Goal: Task Accomplishment & Management: Manage account settings

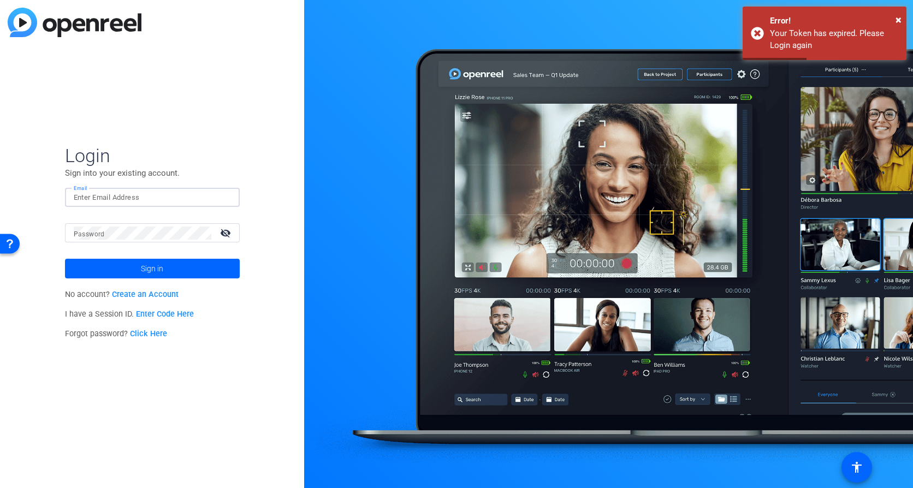
click at [133, 200] on input "Email" at bounding box center [152, 197] width 157 height 13
type input "[PERSON_NAME][EMAIL_ADDRESS][PERSON_NAME][DOMAIN_NAME]"
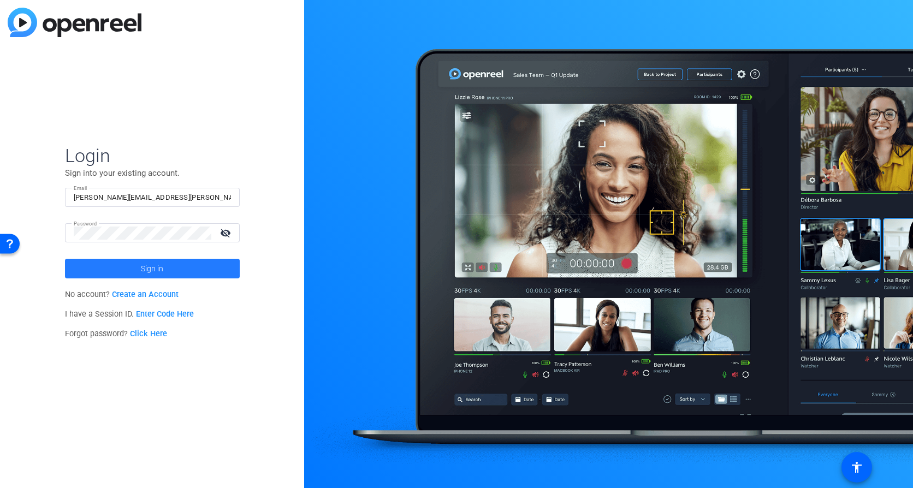
click at [141, 264] on span "Sign in" at bounding box center [152, 268] width 22 height 27
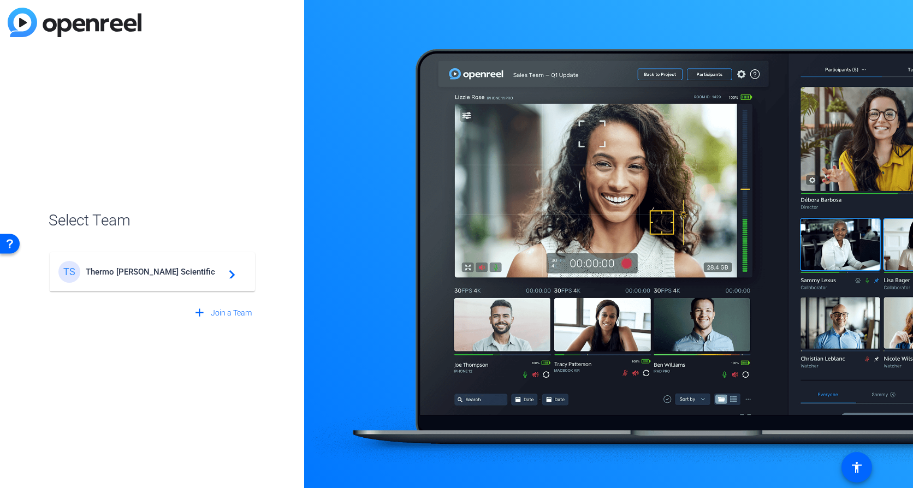
click at [155, 281] on div "TS Thermo Fisher Scientific navigate_next" at bounding box center [152, 272] width 188 height 22
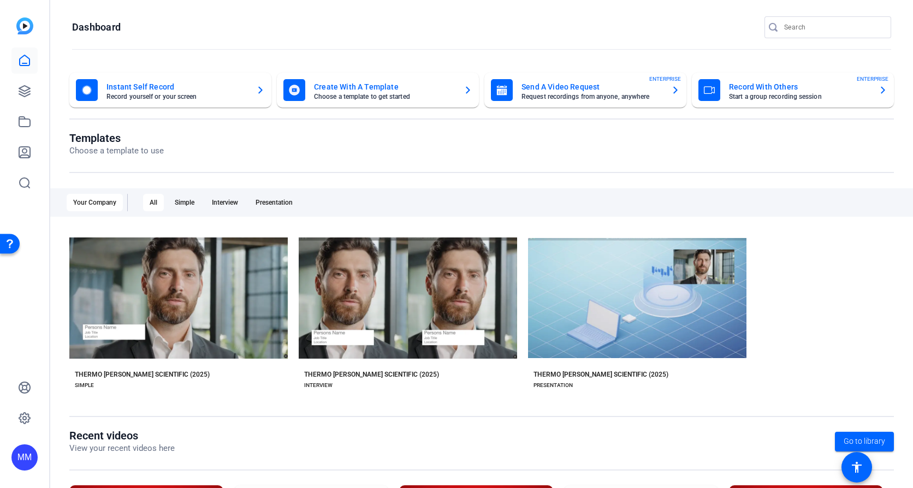
click at [879, 92] on icon "button" at bounding box center [883, 90] width 9 height 13
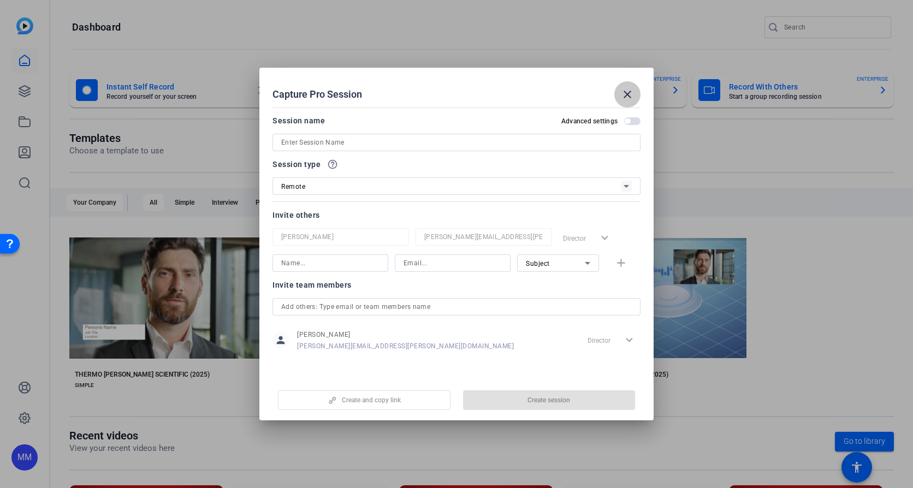
click at [635, 89] on span at bounding box center [627, 94] width 26 height 26
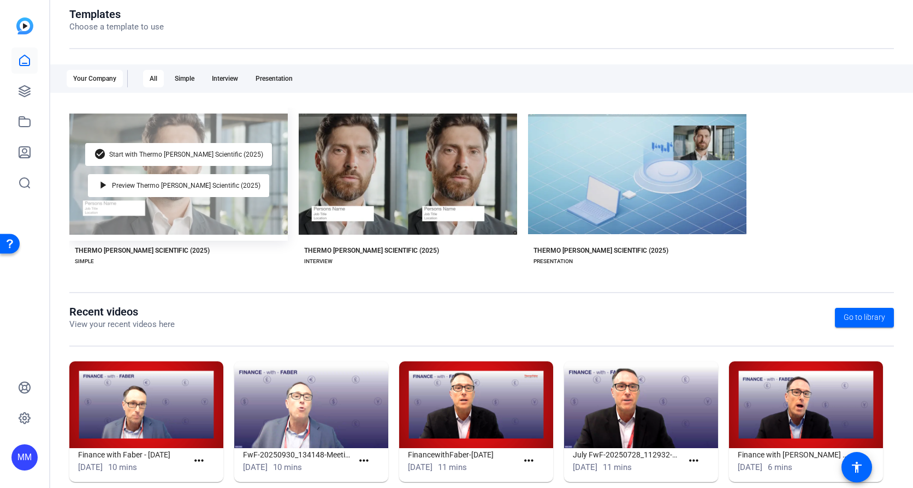
scroll to position [142, 0]
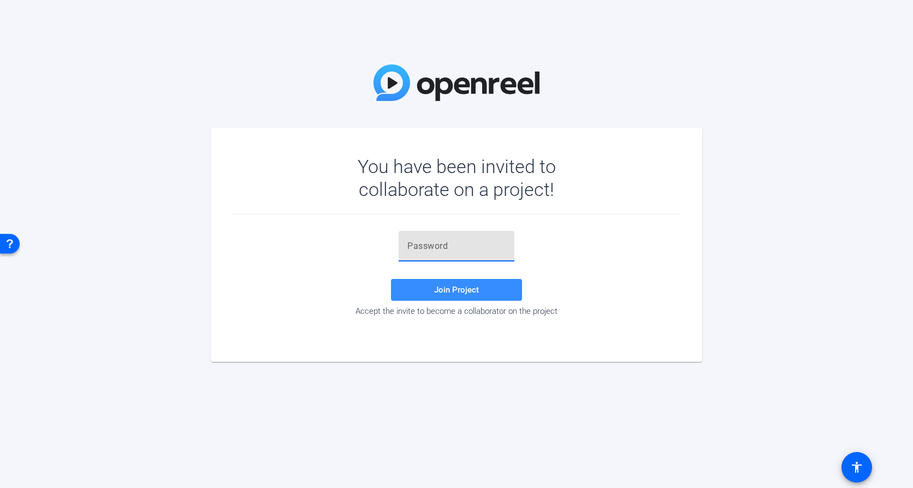
click at [462, 244] on input "text" at bounding box center [456, 246] width 98 height 13
paste input "1;[Z$S"
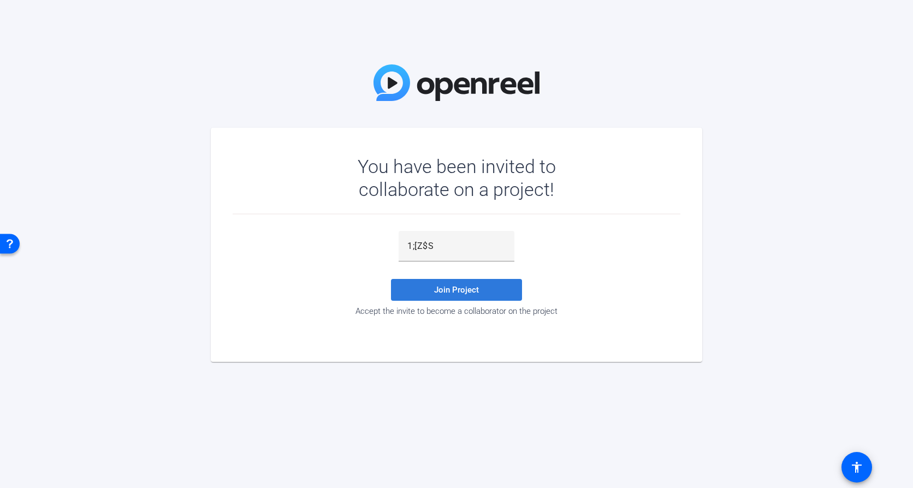
click at [454, 292] on span "Join Project" at bounding box center [456, 290] width 45 height 10
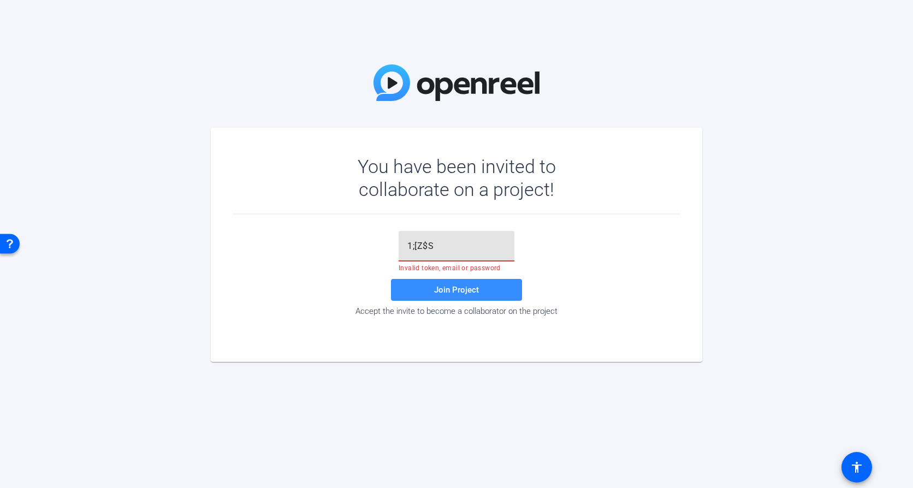
click at [454, 242] on input "1;[Z$S" at bounding box center [456, 246] width 98 height 13
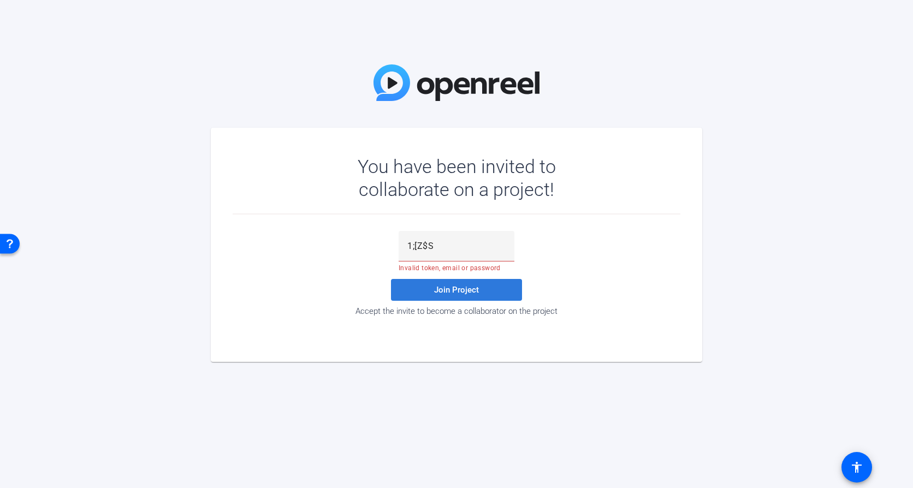
click at [458, 290] on span "Join Project" at bounding box center [456, 290] width 45 height 10
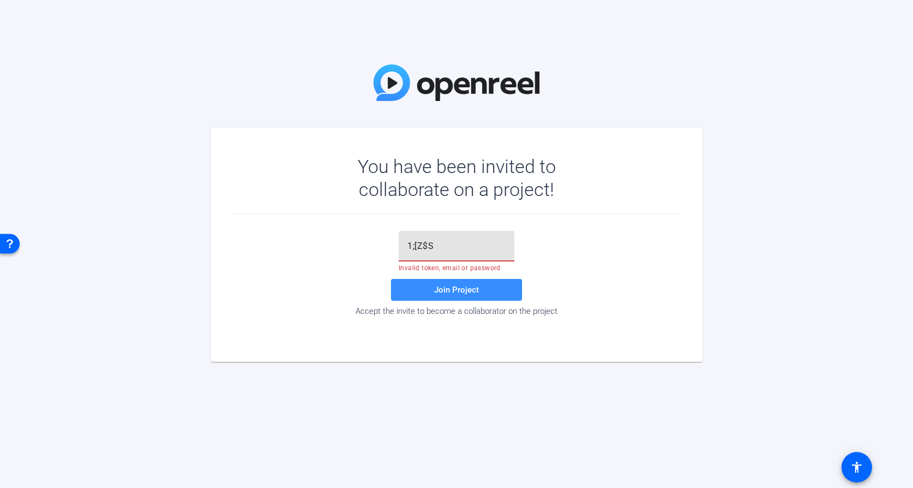
click at [441, 246] on input "1;[Z$S" at bounding box center [456, 246] width 98 height 13
type input "1;[Z$S"
click at [461, 294] on span "Join Project" at bounding box center [456, 290] width 45 height 10
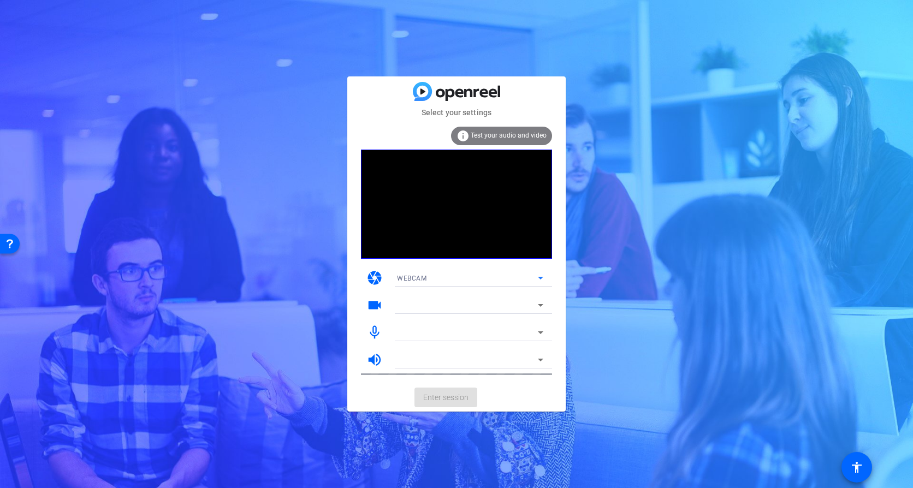
click at [540, 280] on icon at bounding box center [540, 277] width 13 height 13
click at [540, 279] on div at bounding box center [456, 244] width 913 height 488
click at [533, 300] on div at bounding box center [467, 305] width 141 height 13
click at [540, 302] on icon at bounding box center [540, 305] width 13 height 13
click at [456, 303] on div at bounding box center [467, 305] width 141 height 13
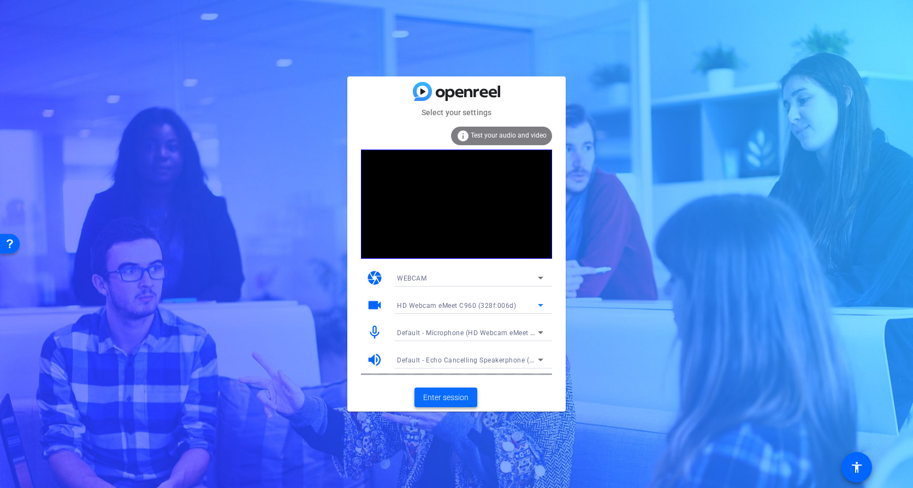
click at [439, 398] on span "Enter session" at bounding box center [445, 397] width 45 height 11
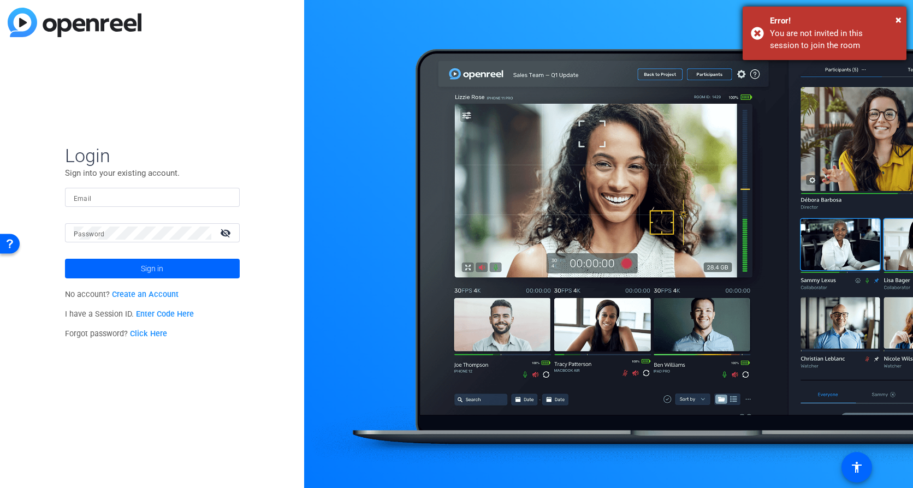
click at [756, 33] on div "× Error! You are not invited in this session to join the room" at bounding box center [825, 34] width 164 height 54
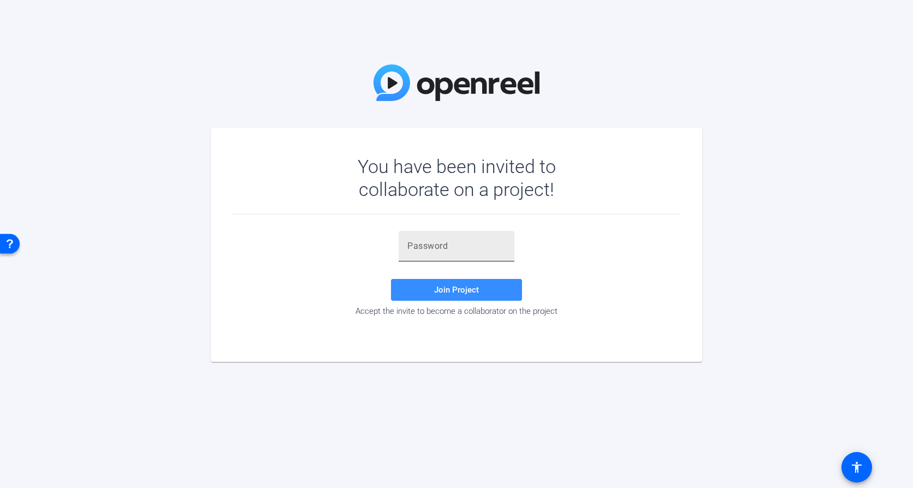
click at [434, 247] on input "text" at bounding box center [456, 246] width 98 height 13
paste input "4gE&mk"
type input "4gE&mk"
click at [442, 291] on span "Join Project" at bounding box center [456, 290] width 45 height 10
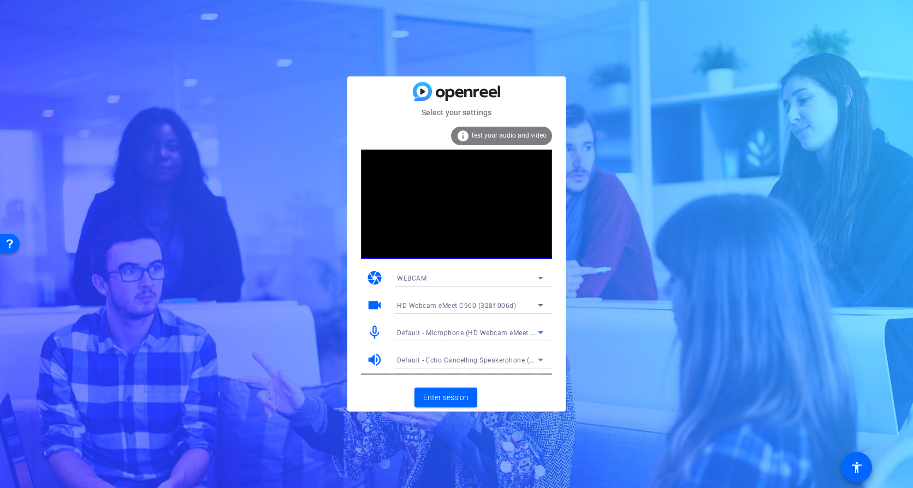
click at [522, 329] on span "Default - Microphone (HD Webcam eMeet C960) (328f:006d)" at bounding box center [493, 332] width 193 height 9
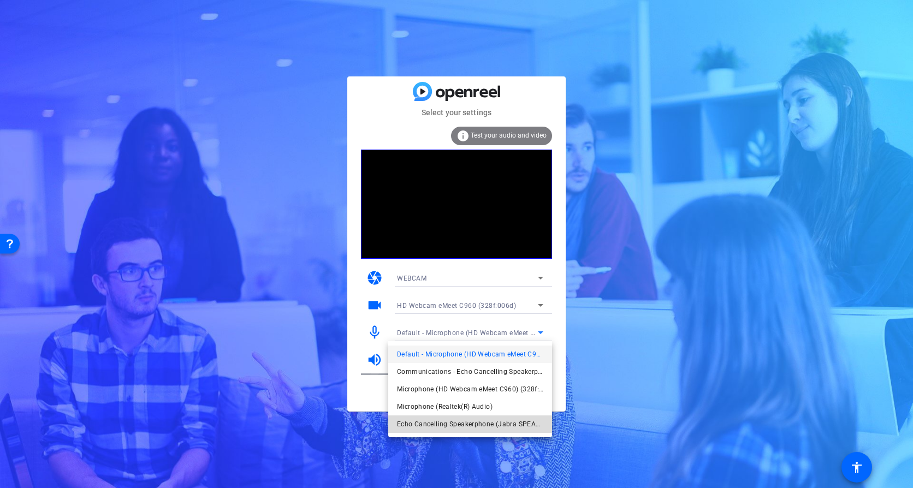
click at [483, 423] on span "Echo Cancelling Speakerphone (Jabra SPEAK 510 USB) (0b0e:0422)" at bounding box center [470, 424] width 146 height 13
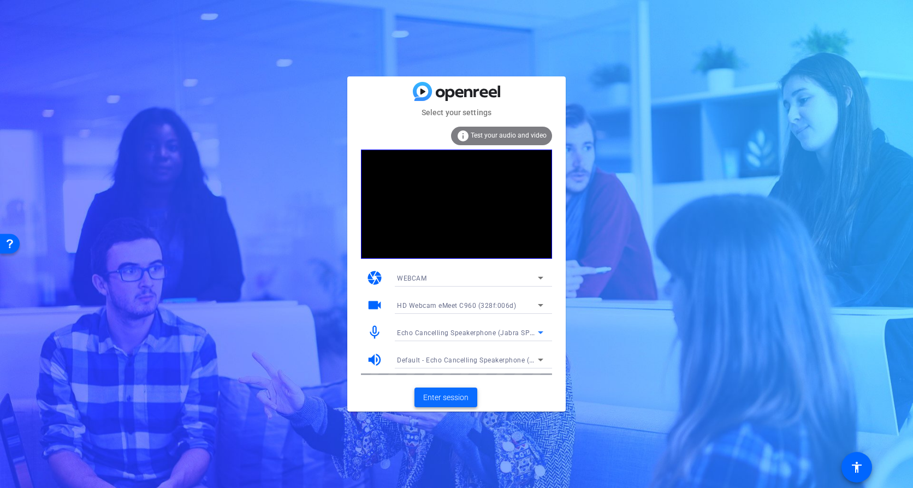
click at [436, 396] on span "Enter session" at bounding box center [445, 397] width 45 height 11
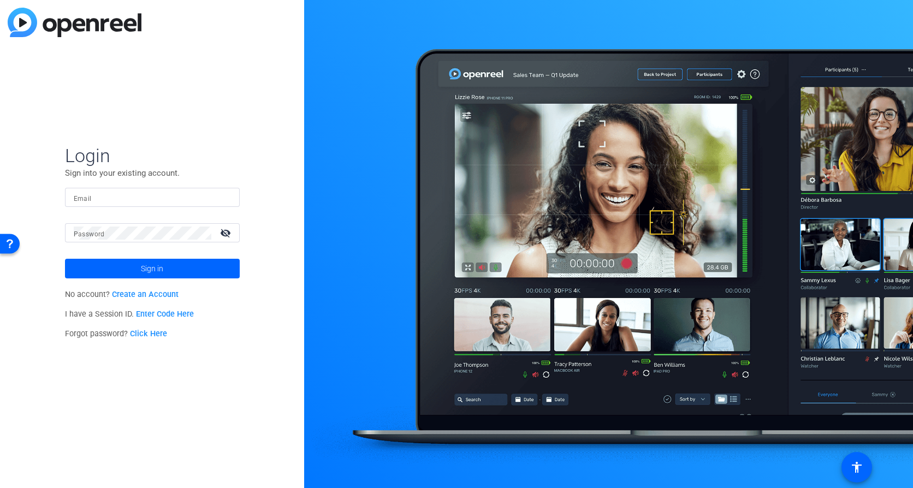
click at [132, 199] on input "Email" at bounding box center [152, 197] width 157 height 13
click at [29, 294] on div "Login Sign into your existing account. Email Password visibility_off Sign in No…" at bounding box center [152, 244] width 304 height 488
click at [163, 298] on link "Create an Account" at bounding box center [145, 294] width 67 height 9
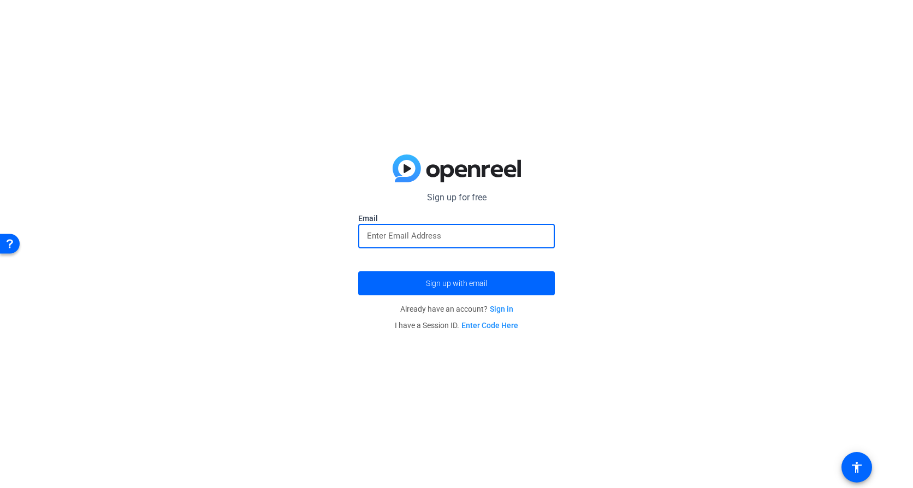
click at [389, 234] on input "email" at bounding box center [456, 235] width 179 height 13
type input "mary.morgan1@thermofisher.com"
click at [303, 282] on div "Sign up for free Email mary.morgan1@thermofisher.com Sign up with email Already…" at bounding box center [456, 244] width 913 height 488
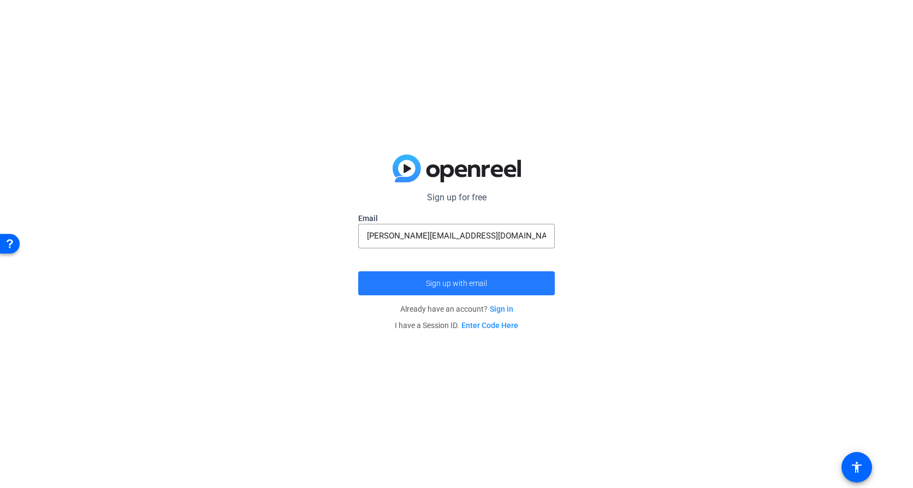
click at [460, 283] on span "Sign up with email" at bounding box center [456, 283] width 61 height 0
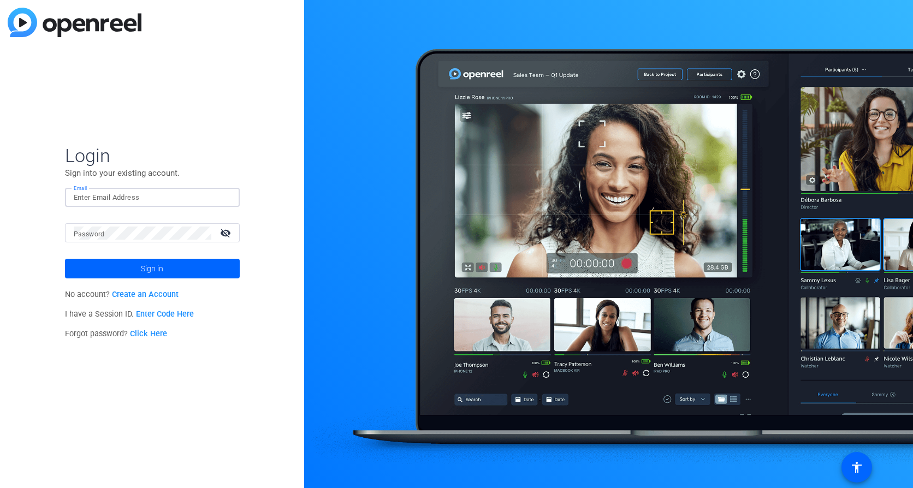
click at [174, 200] on input "Email" at bounding box center [152, 197] width 157 height 13
type input "mary.morgan@ppd.com"
click at [65, 259] on button "Sign in" at bounding box center [152, 269] width 175 height 20
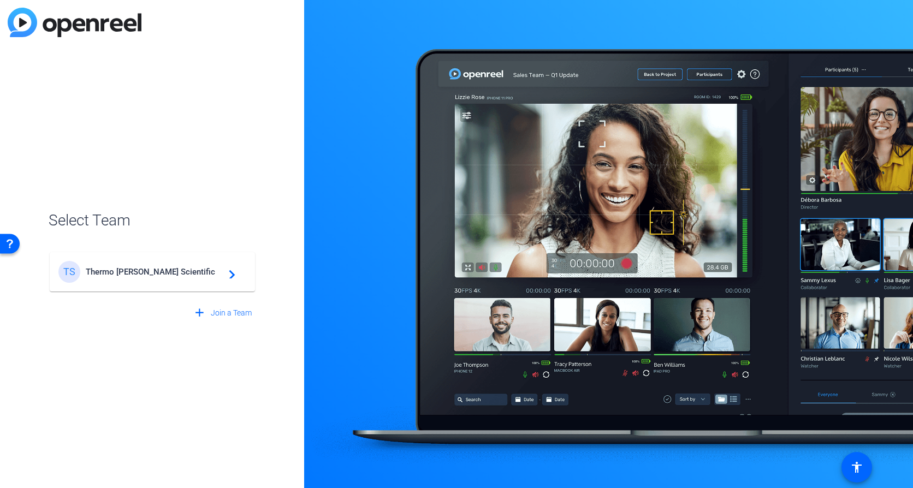
click at [141, 269] on span "Thermo Fisher Scientific" at bounding box center [154, 272] width 137 height 10
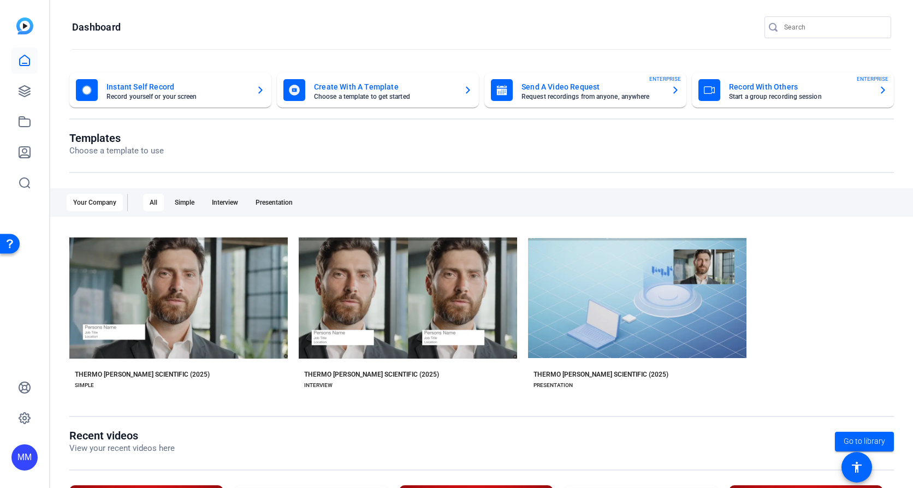
click at [21, 26] on img at bounding box center [24, 25] width 17 height 17
click at [240, 146] on openreel-page-title "Templates Choose a template to use" at bounding box center [481, 145] width 825 height 26
click at [22, 95] on icon at bounding box center [24, 91] width 11 height 11
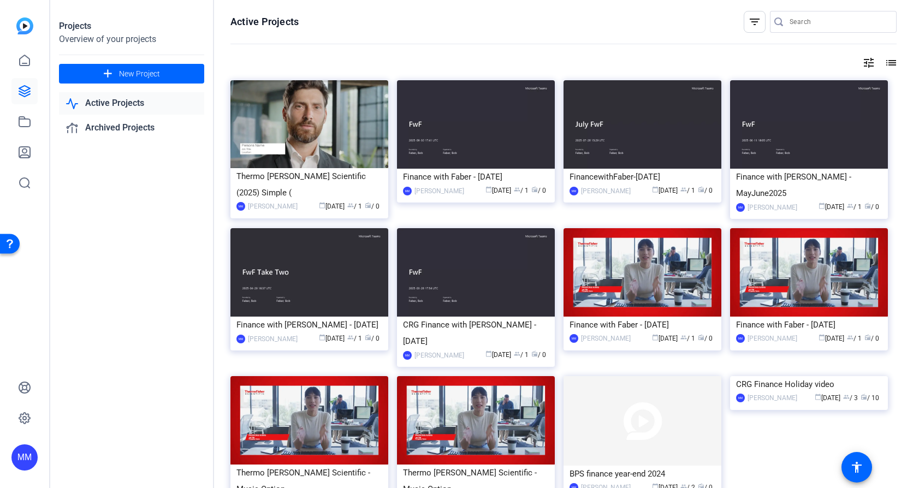
click at [111, 103] on link "Active Projects" at bounding box center [131, 103] width 145 height 22
click at [748, 19] on mat-icon "filter_list" at bounding box center [754, 21] width 13 height 13
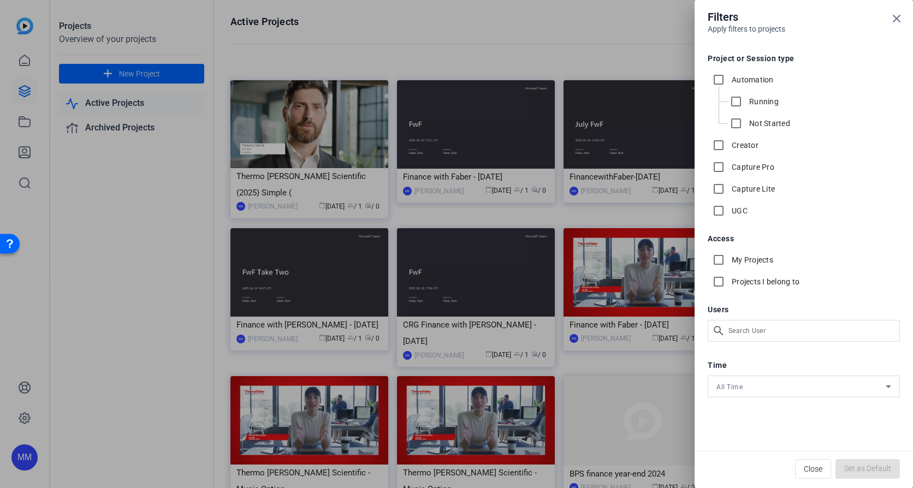
click at [655, 31] on div at bounding box center [456, 244] width 913 height 488
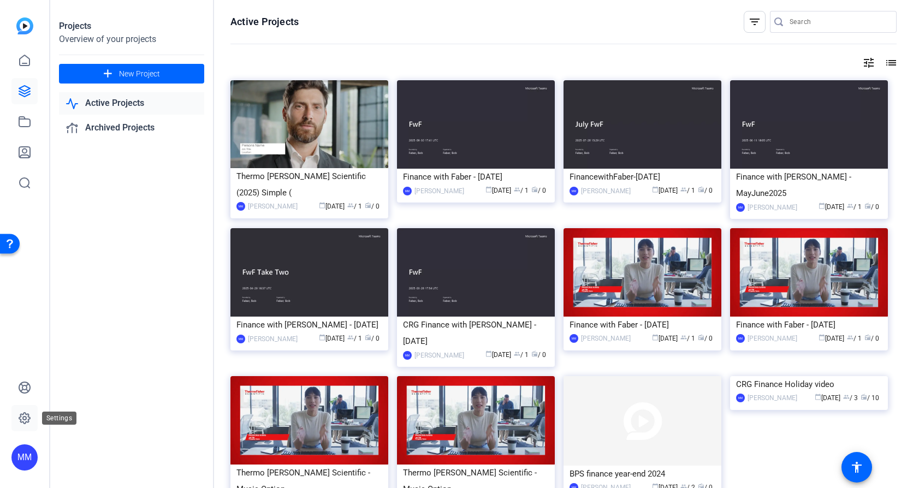
click at [17, 419] on link at bounding box center [24, 418] width 26 height 26
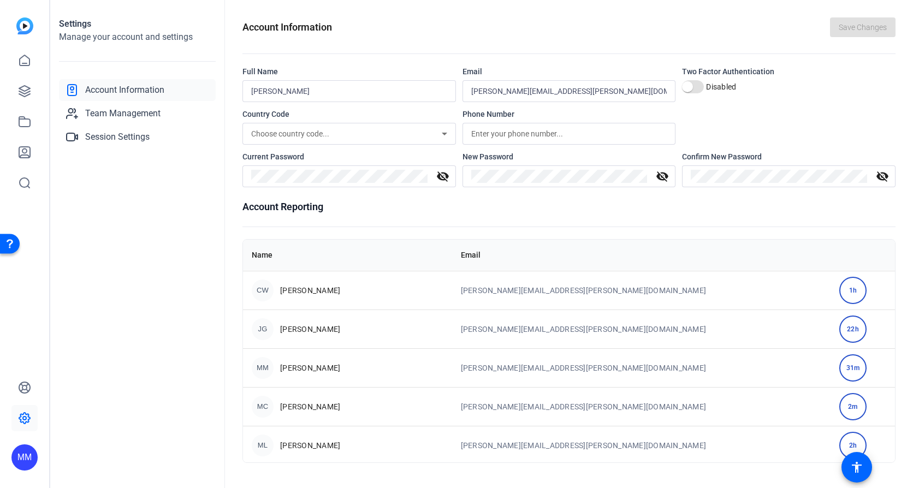
scroll to position [491, 0]
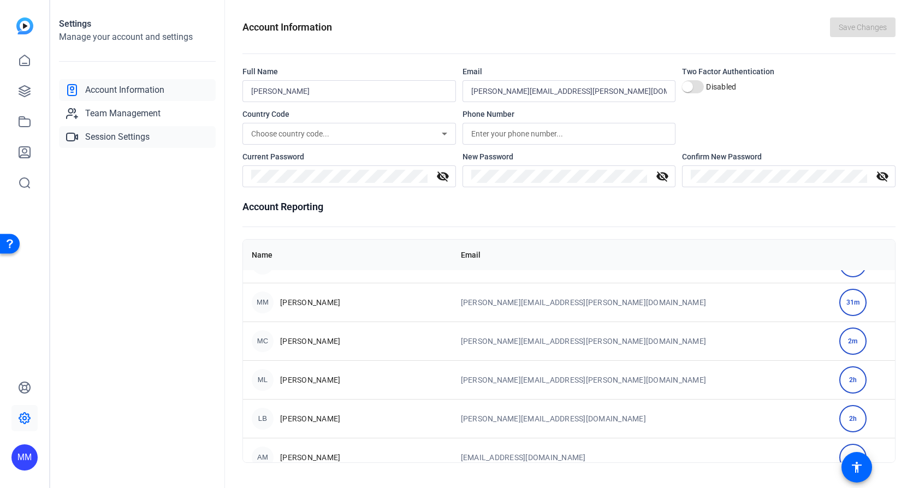
click at [137, 144] on link "Session Settings" at bounding box center [137, 137] width 157 height 22
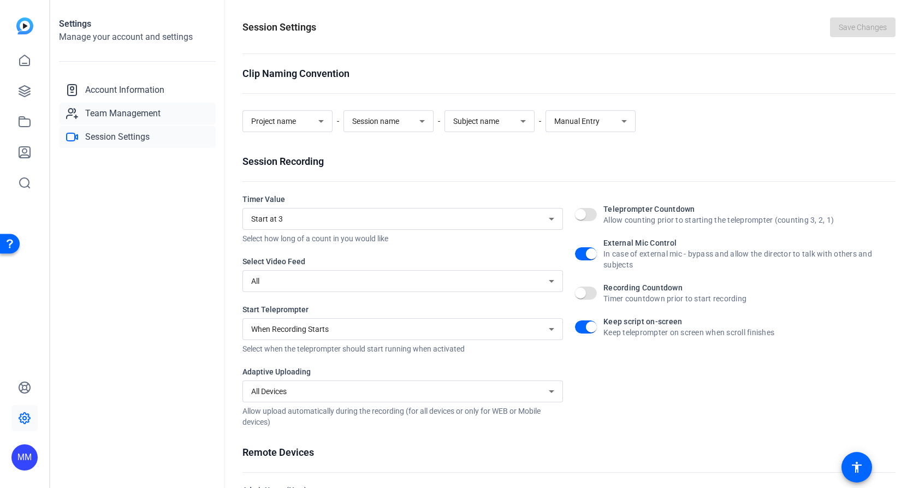
click at [96, 111] on span "Team Management" at bounding box center [122, 113] width 75 height 13
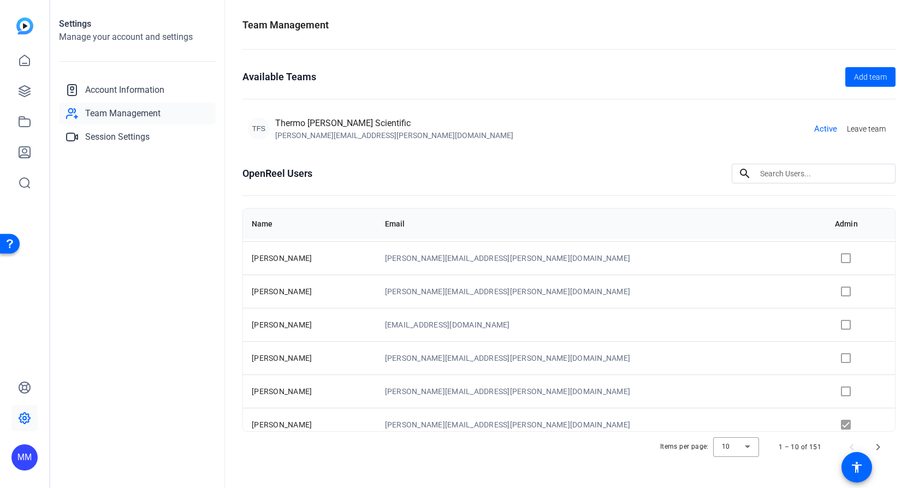
scroll to position [109, 0]
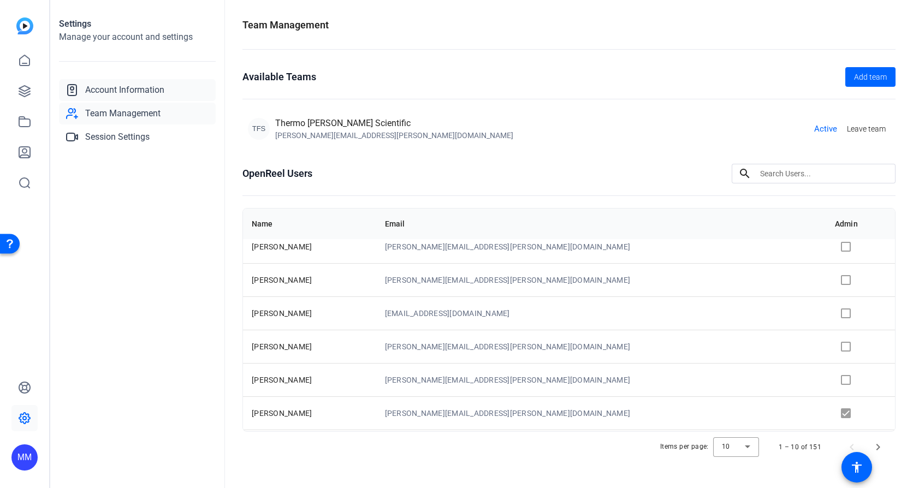
click at [102, 90] on span "Account Information" at bounding box center [124, 90] width 79 height 13
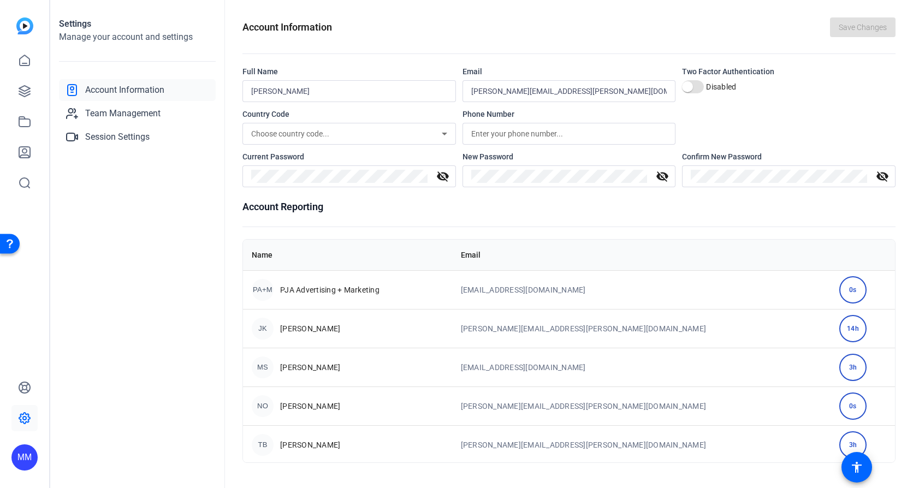
click at [580, 93] on input "mary.morgan@ppd.com" at bounding box center [569, 91] width 196 height 13
click at [572, 88] on input "mary.morgan@ppd.com" at bounding box center [569, 91] width 196 height 13
click at [565, 26] on div "Account Information Save Changes" at bounding box center [568, 27] width 653 height 20
click at [22, 186] on icon at bounding box center [24, 182] width 13 height 13
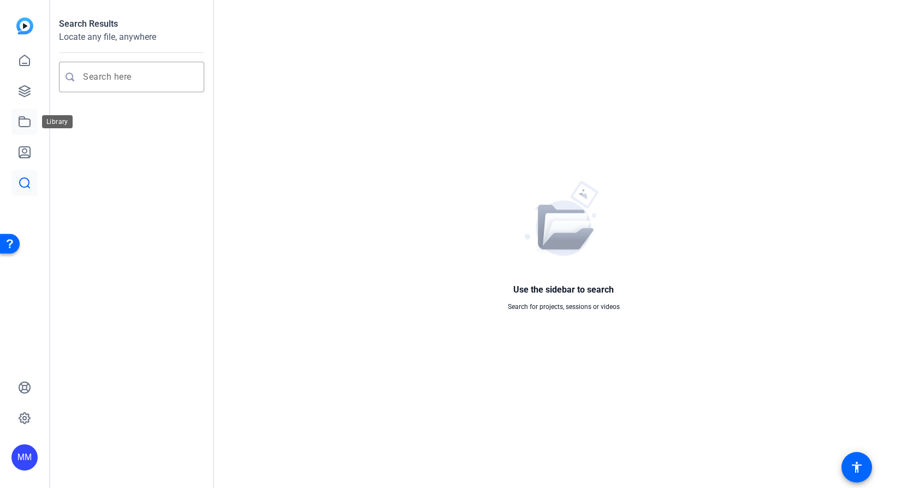
click at [20, 125] on icon at bounding box center [24, 121] width 13 height 13
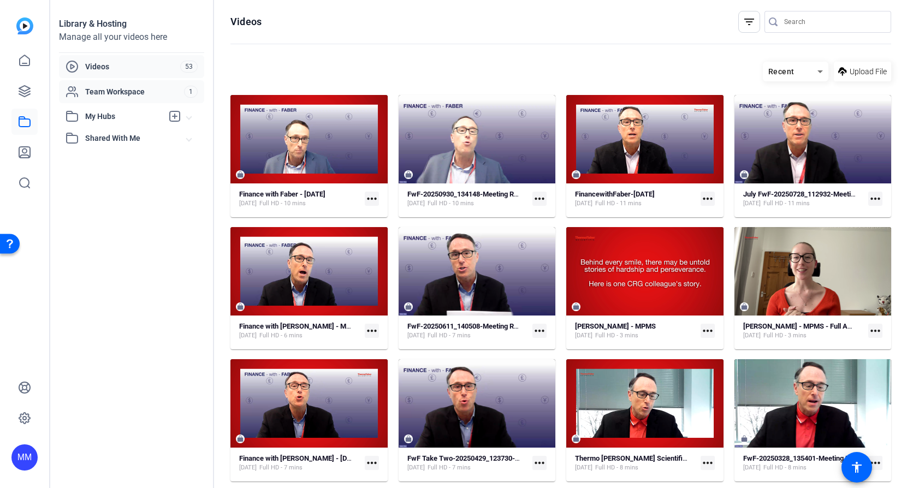
click at [107, 94] on span "Team Workspace" at bounding box center [134, 91] width 99 height 11
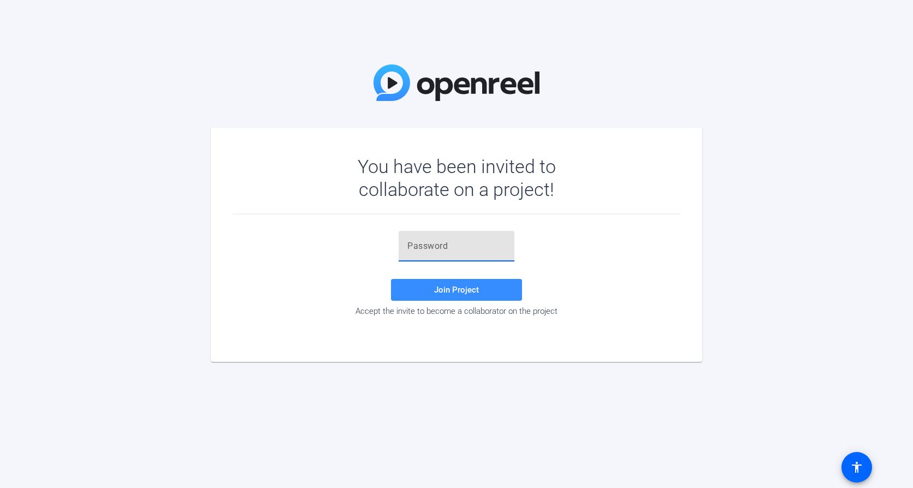
click at [471, 248] on input "text" at bounding box center [456, 246] width 98 height 13
type input "4gE&mk"
click at [448, 294] on span "Join Project" at bounding box center [456, 290] width 45 height 10
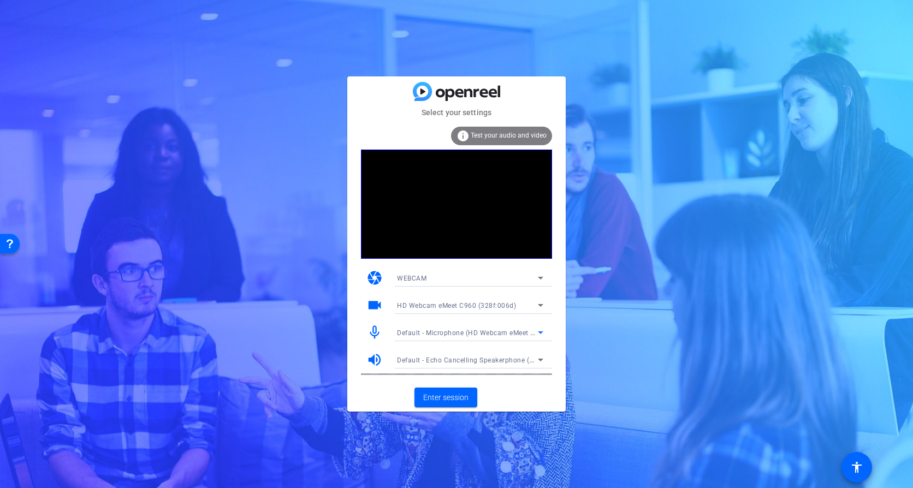
click at [461, 331] on span "Default - Microphone (HD Webcam eMeet C960) (328f:006d)" at bounding box center [493, 332] width 193 height 9
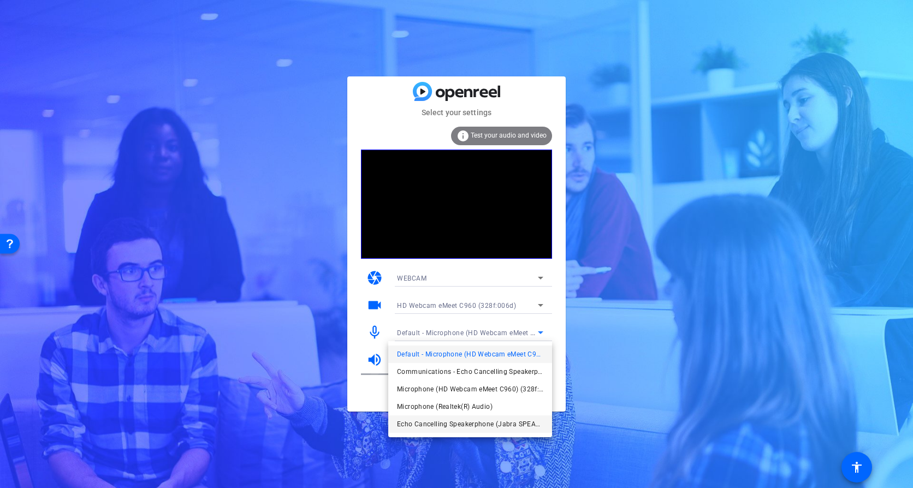
click at [459, 421] on span "Echo Cancelling Speakerphone (Jabra SPEAK 510 USB) (0b0e:0422)" at bounding box center [470, 424] width 146 height 13
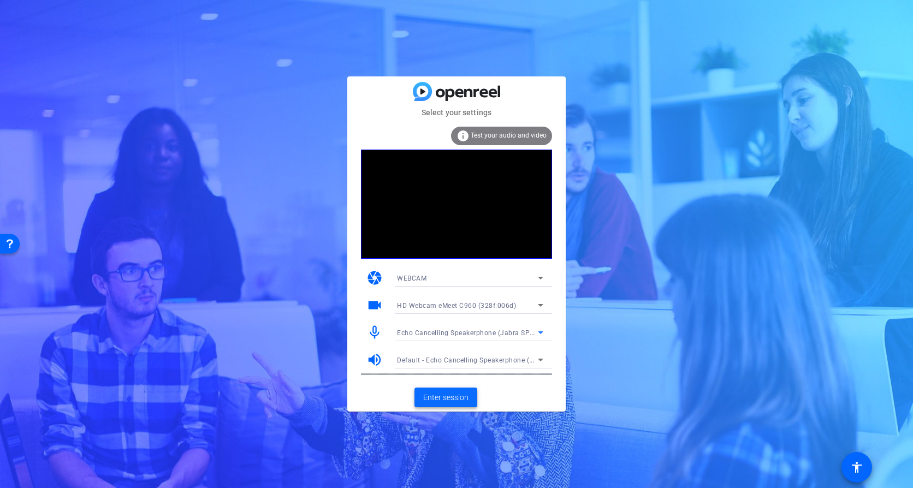
click at [435, 394] on span "Enter session" at bounding box center [445, 397] width 45 height 11
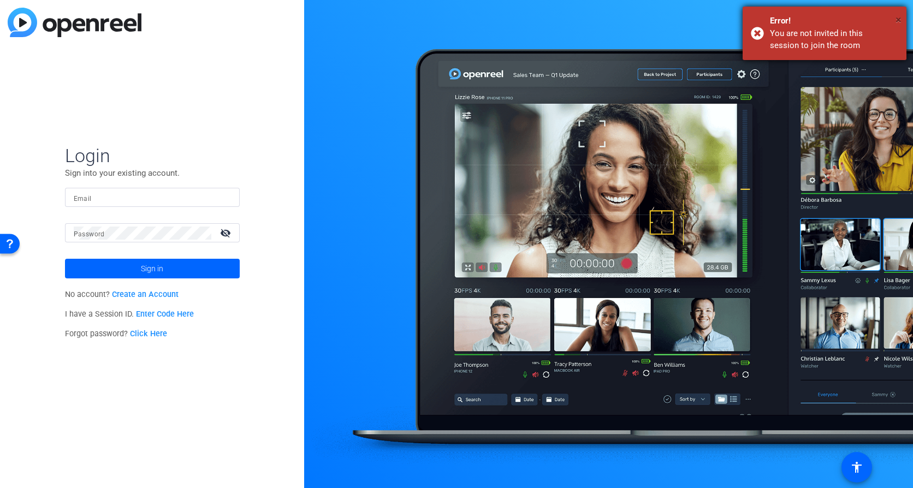
click at [898, 19] on span "×" at bounding box center [899, 19] width 6 height 13
